Goal: Task Accomplishment & Management: Manage account settings

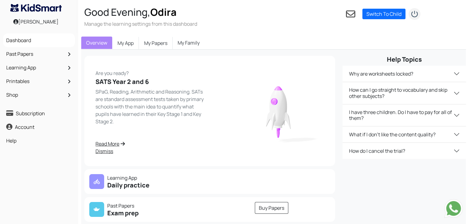
click at [417, 16] on img "submit" at bounding box center [415, 14] width 12 height 12
click at [38, 111] on link "Subscription" at bounding box center [39, 113] width 69 height 11
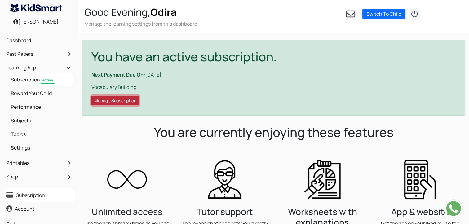
click at [98, 104] on button "Manage Subscription" at bounding box center [116, 101] width 48 height 10
